Goal: Information Seeking & Learning: Understand process/instructions

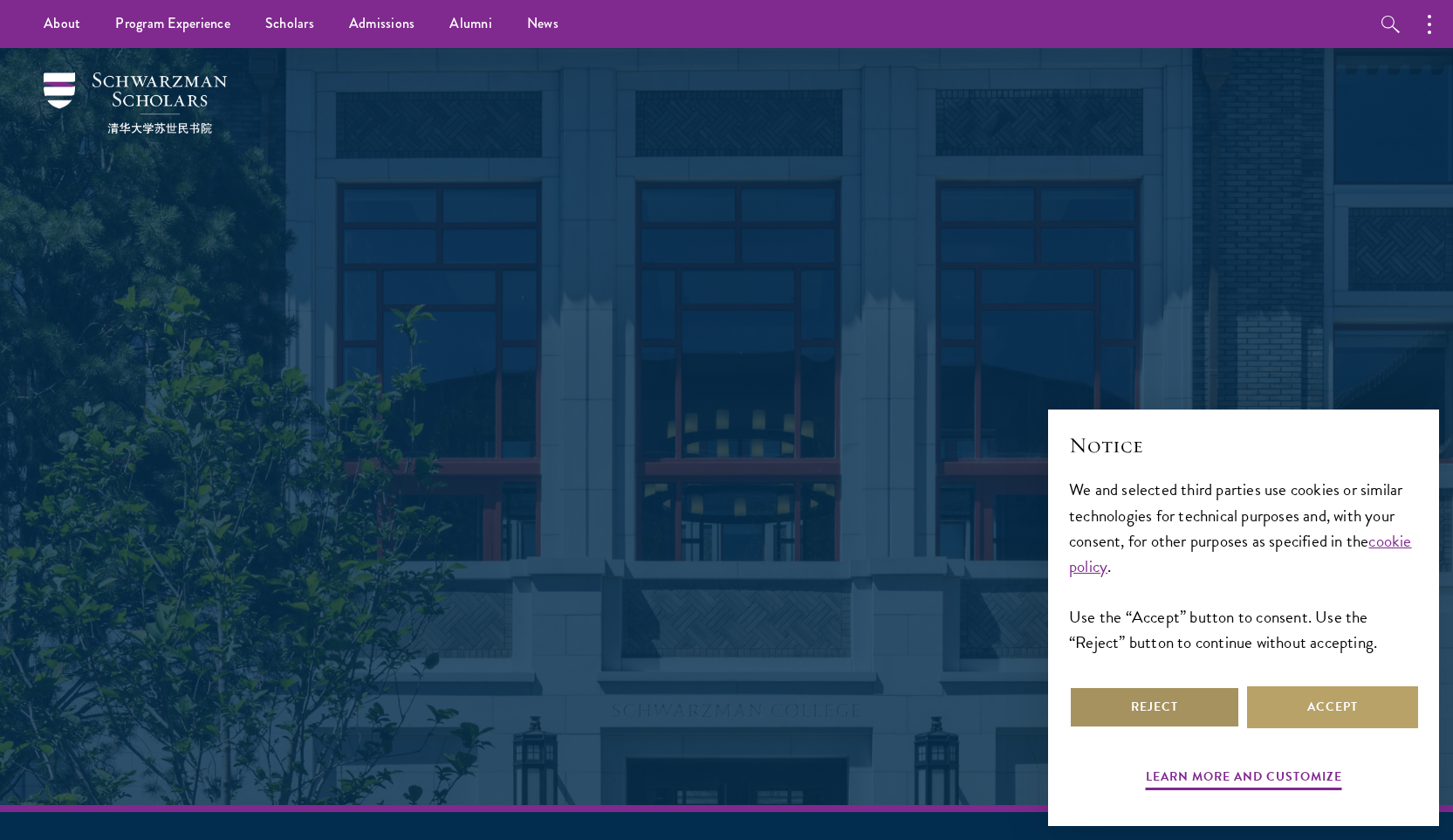
click at [1183, 699] on button "Reject" at bounding box center [1155, 707] width 171 height 41
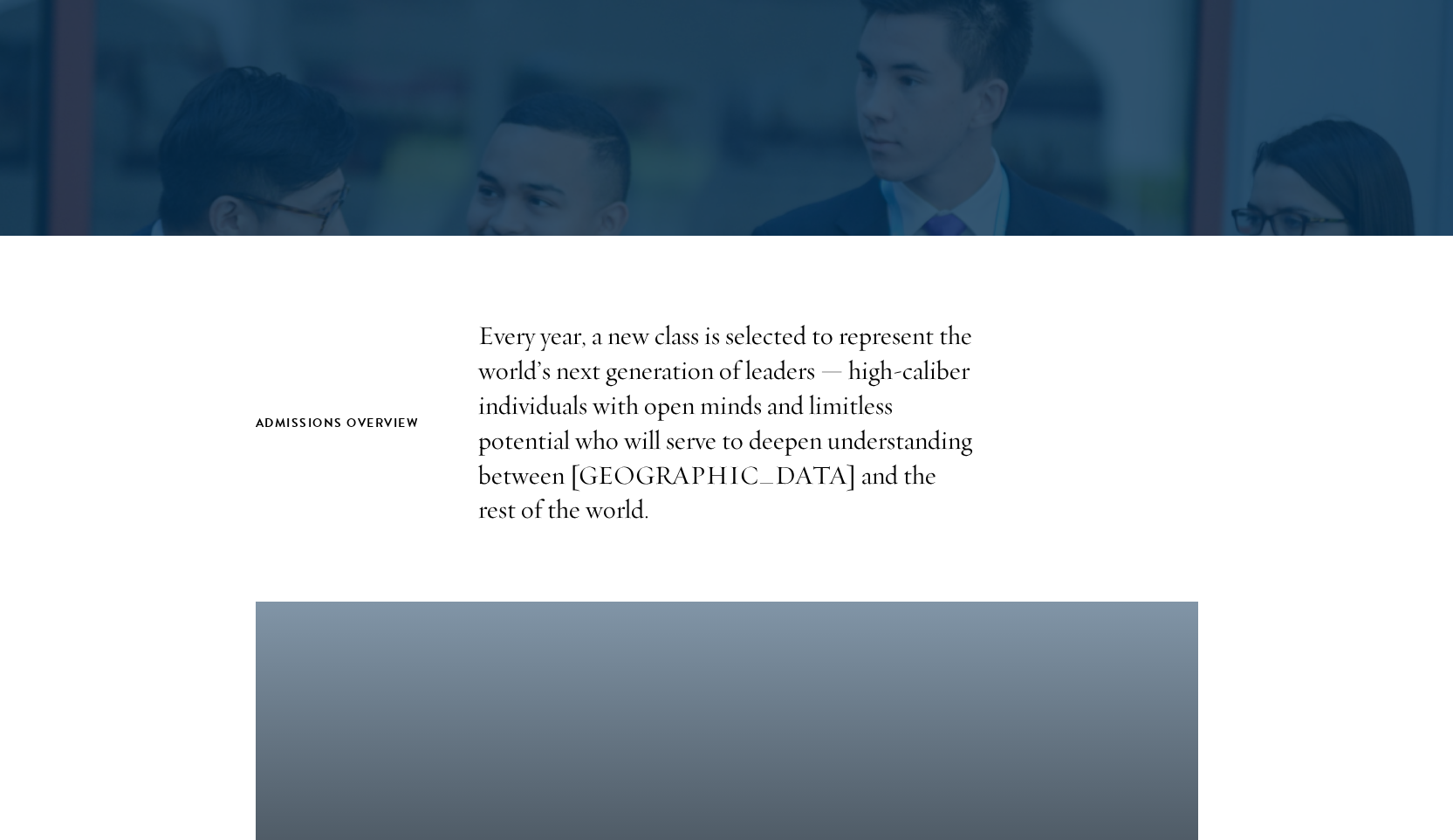
scroll to position [388, 0]
